Goal: Navigation & Orientation: Go to known website

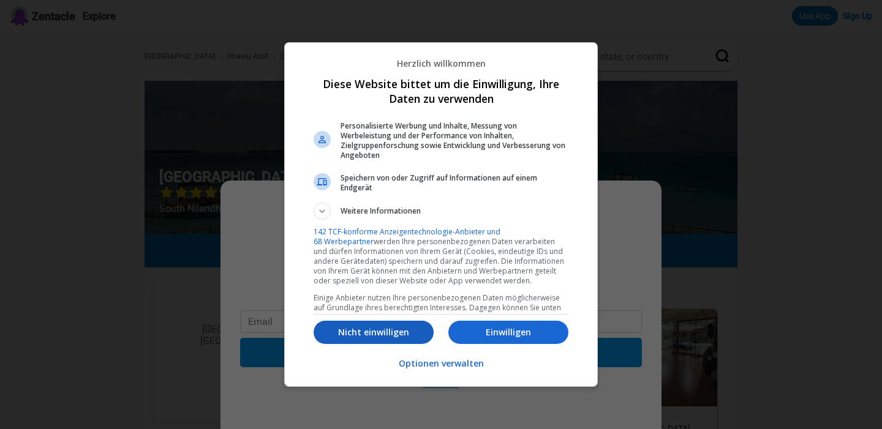
click at [404, 339] on p "Nicht einwilligen" at bounding box center [374, 332] width 120 height 12
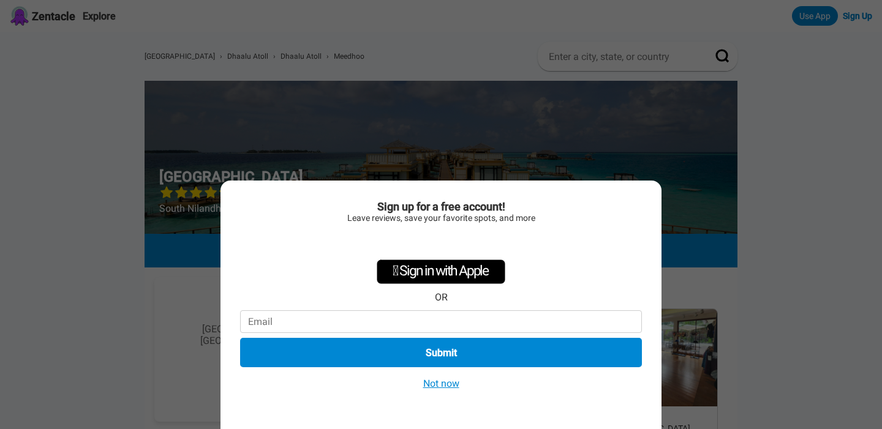
click at [431, 385] on button "Not now" at bounding box center [441, 383] width 43 height 13
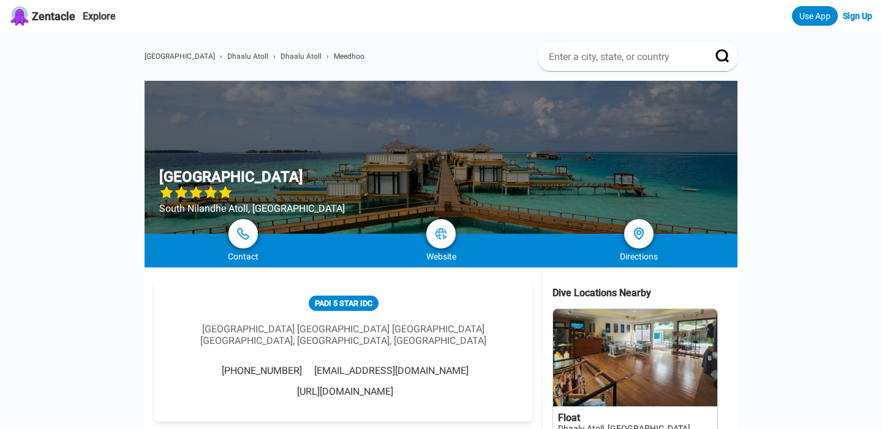
click at [584, 375] on link at bounding box center [635, 383] width 164 height 149
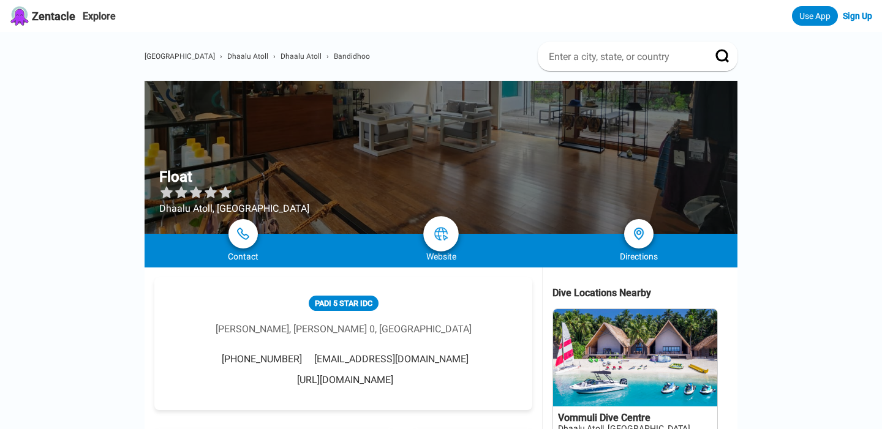
click at [440, 235] on img at bounding box center [441, 234] width 15 height 15
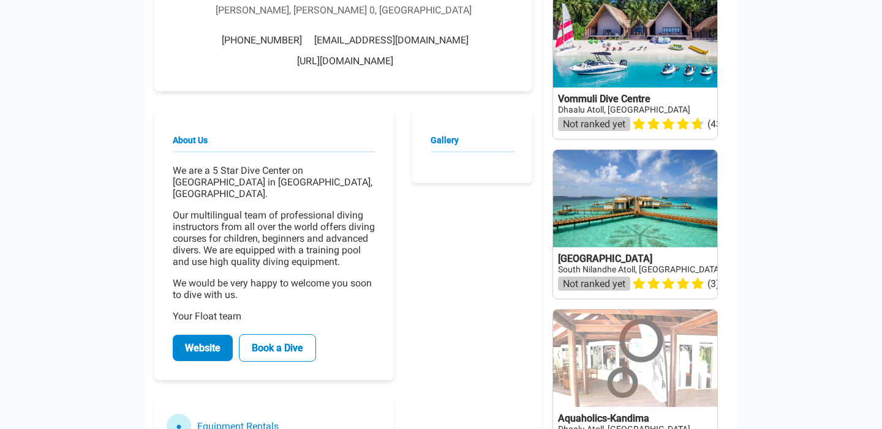
scroll to position [320, 0]
click at [605, 204] on link at bounding box center [635, 223] width 164 height 149
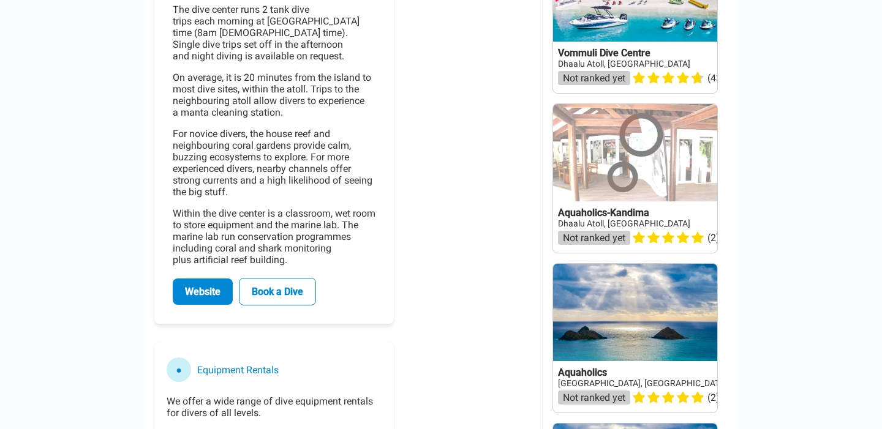
scroll to position [525, 0]
click at [222, 278] on link "Website" at bounding box center [203, 291] width 60 height 26
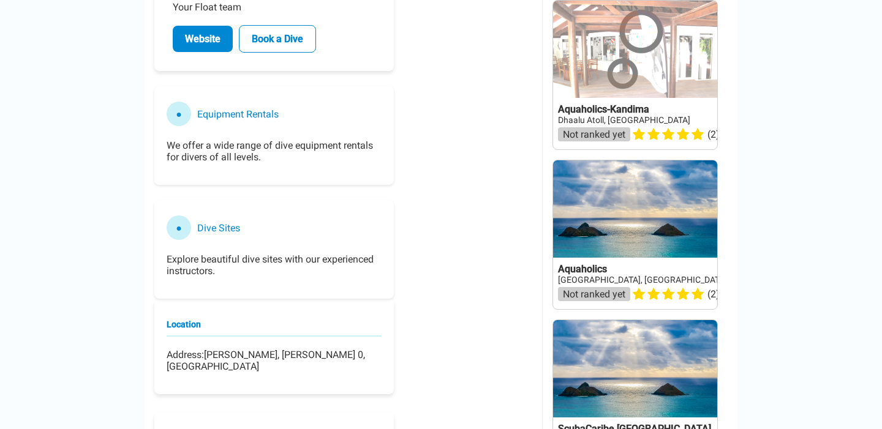
scroll to position [629, 0]
click at [215, 108] on h3 "Equipment Rentals" at bounding box center [237, 114] width 81 height 12
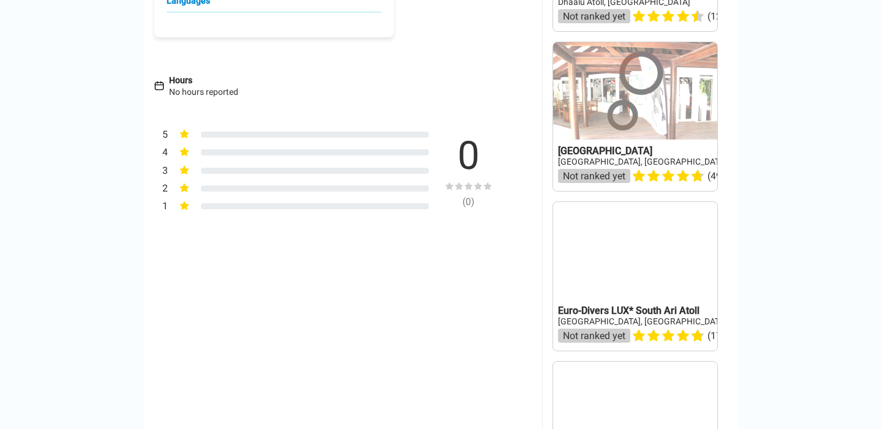
scroll to position [1068, 0]
